Goal: Information Seeking & Learning: Learn about a topic

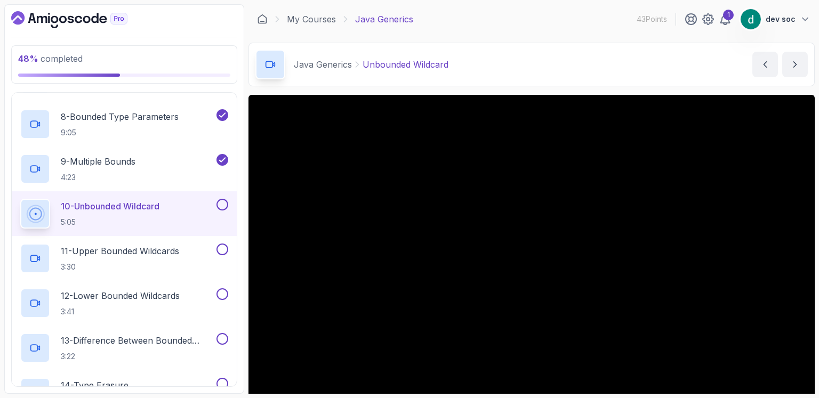
scroll to position [93, 0]
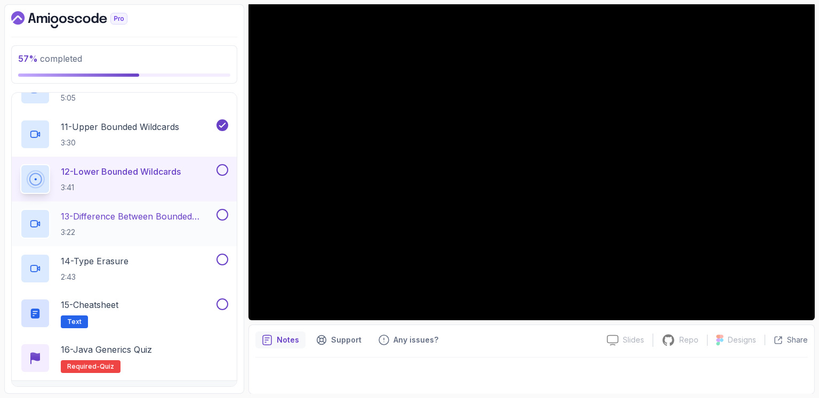
scroll to position [373, 0]
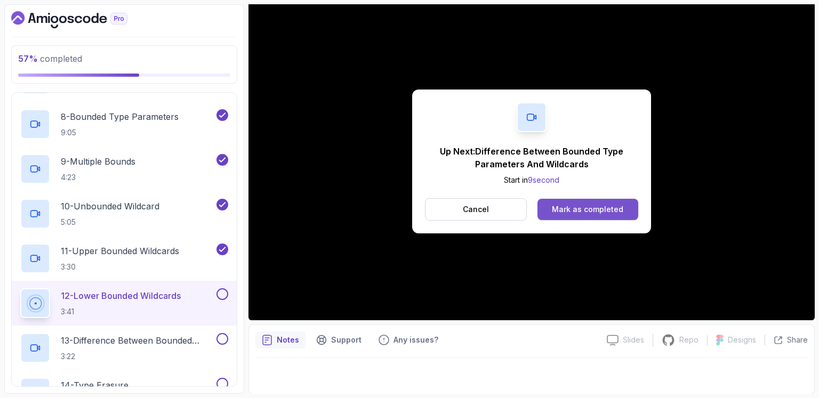
click at [599, 214] on div "Mark as completed" at bounding box center [587, 209] width 71 height 11
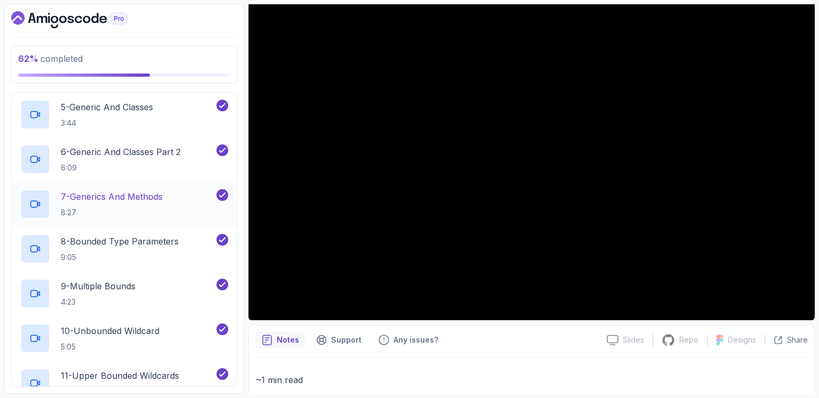
scroll to position [373, 0]
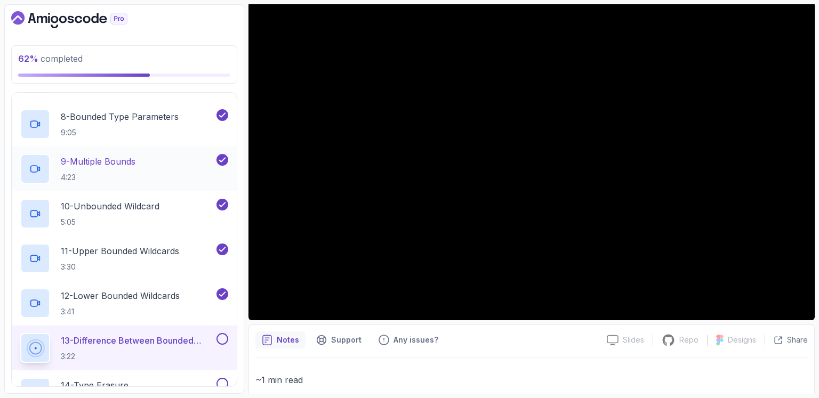
click at [103, 159] on p "9 - Multiple Bounds" at bounding box center [98, 161] width 75 height 13
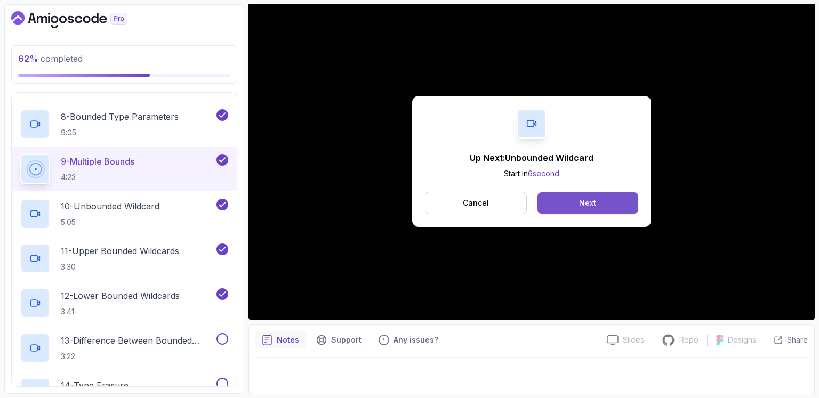
click at [573, 207] on button "Next" at bounding box center [588, 203] width 101 height 21
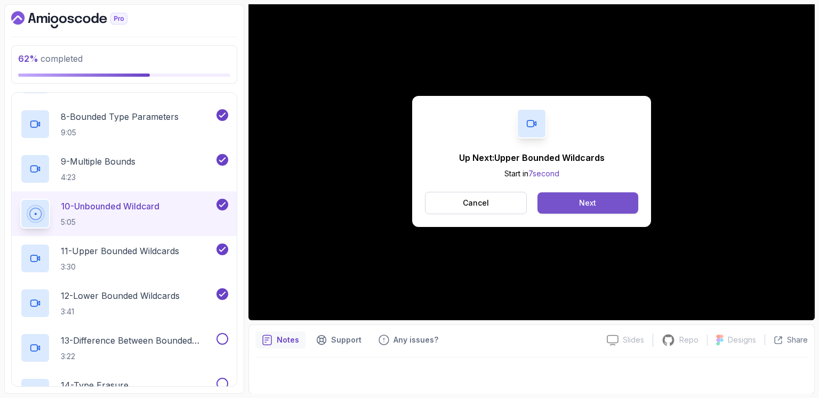
click at [578, 197] on button "Next" at bounding box center [588, 203] width 101 height 21
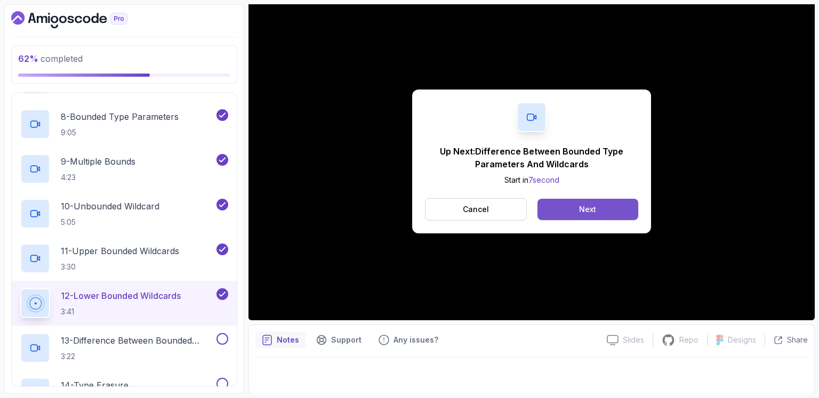
click at [578, 214] on button "Next" at bounding box center [588, 209] width 101 height 21
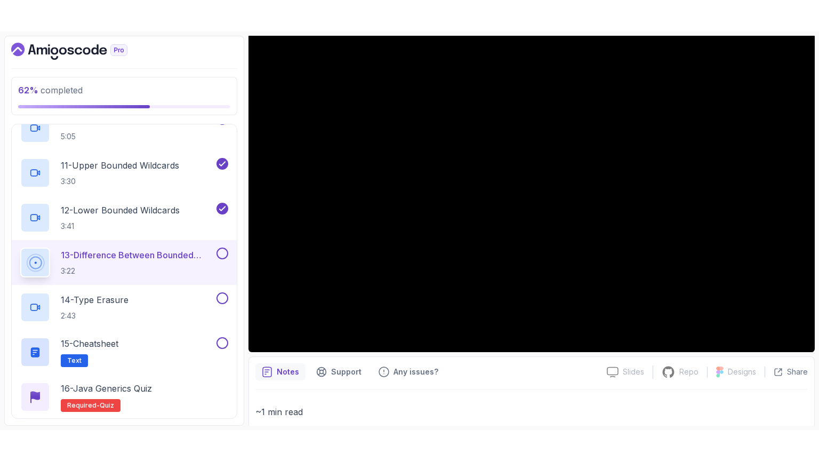
scroll to position [498, 0]
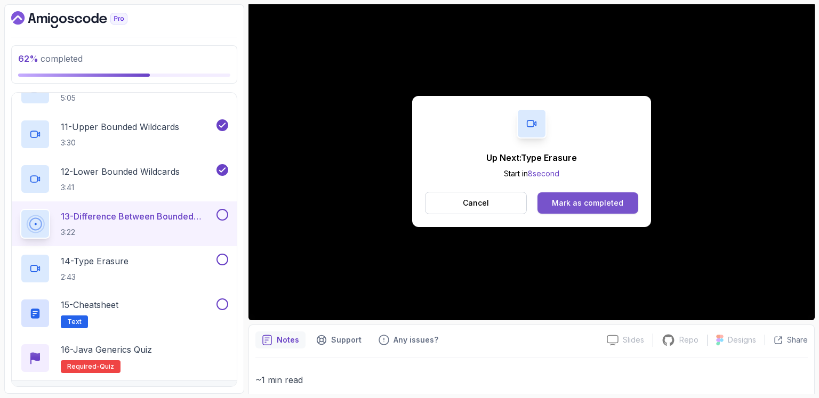
click at [609, 207] on div "Mark as completed" at bounding box center [587, 203] width 71 height 11
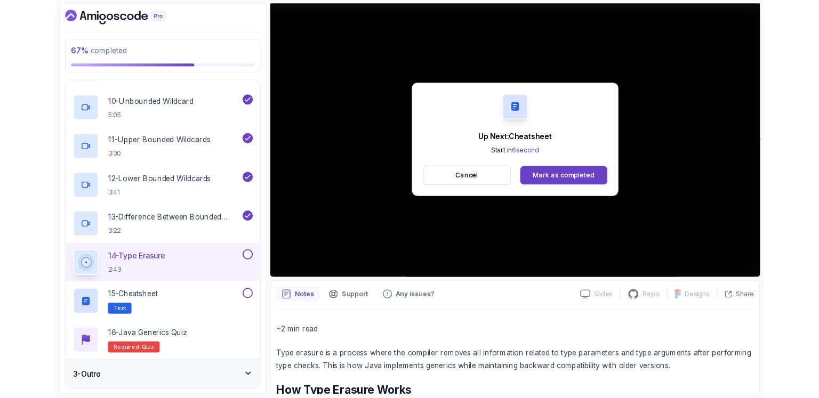
scroll to position [498, 0]
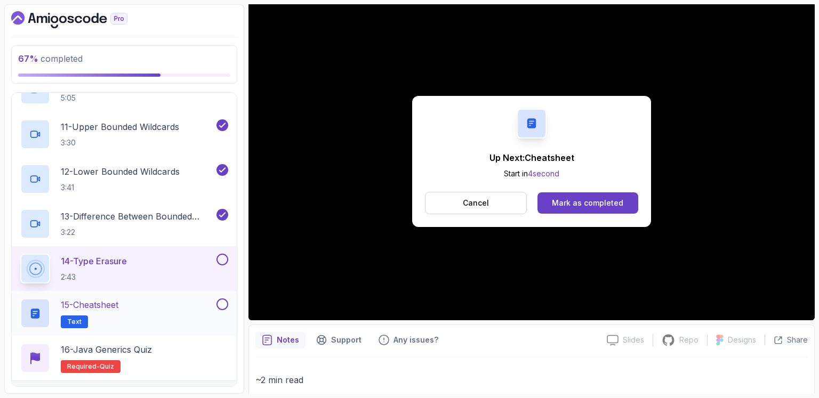
click at [578, 203] on div "Mark as completed" at bounding box center [587, 203] width 71 height 11
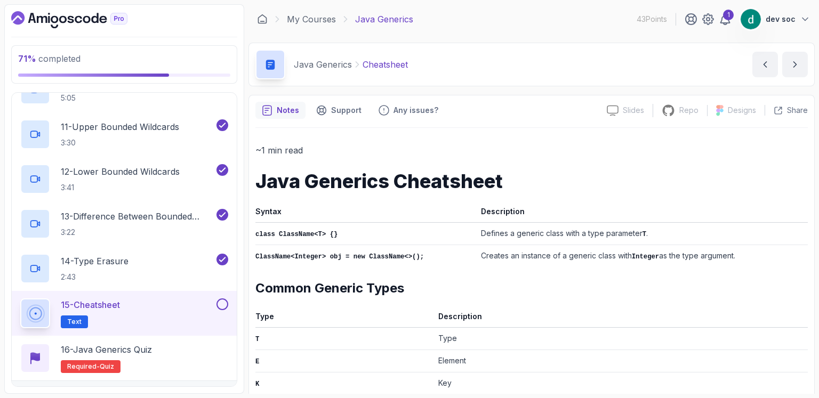
scroll to position [124, 0]
